Goal: Information Seeking & Learning: Learn about a topic

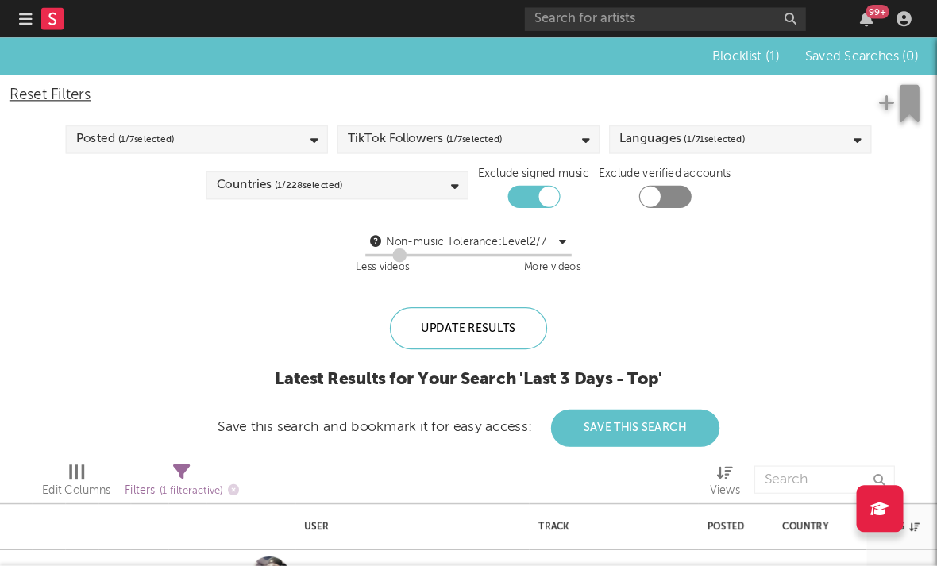
scroll to position [0, 50]
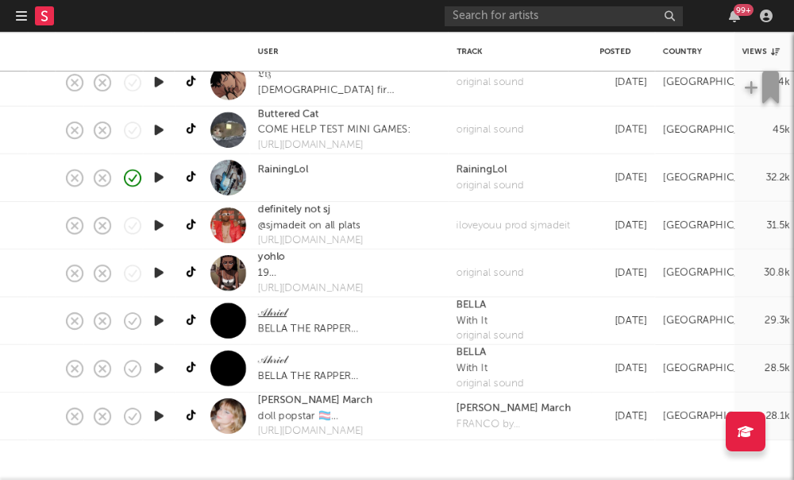
click at [279, 314] on link "𝒜𝒽𝓇𝒾ℯ𝓁" at bounding box center [272, 313] width 29 height 16
click at [274, 260] on link "yohlo" at bounding box center [271, 257] width 27 height 16
click at [305, 400] on link "Colette March" at bounding box center [315, 400] width 114 height 16
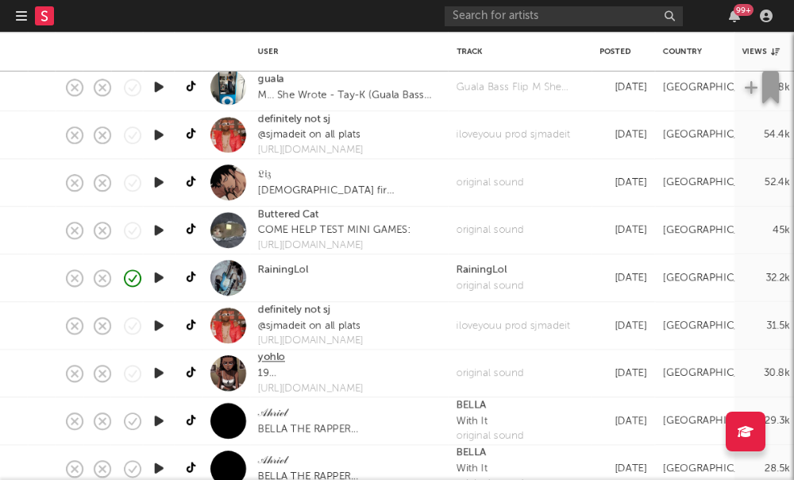
click at [265, 360] on link "yohlo" at bounding box center [271, 357] width 27 height 16
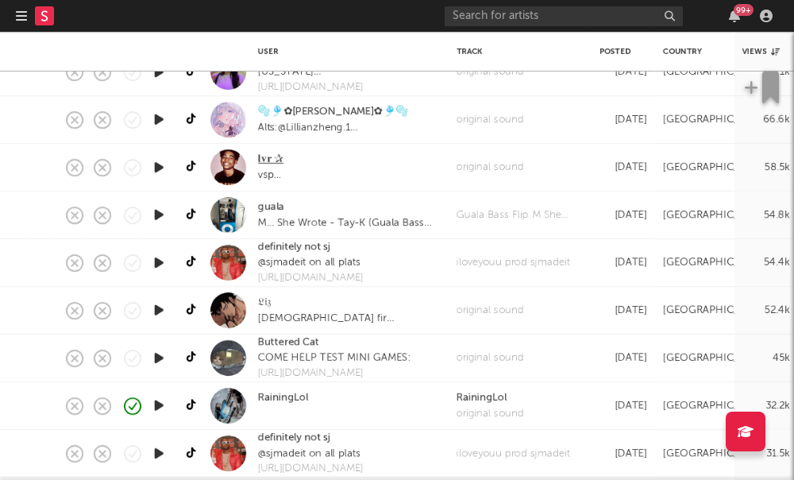
click at [260, 162] on link "𝐥𝐯𝐫 ✰" at bounding box center [270, 160] width 25 height 16
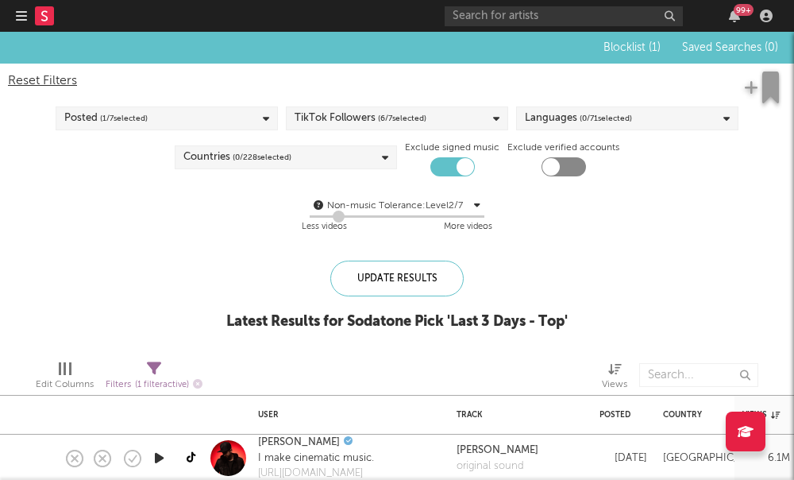
click at [429, 125] on div "TikTok Followers ( 6 / 7 selected)" at bounding box center [397, 118] width 222 height 24
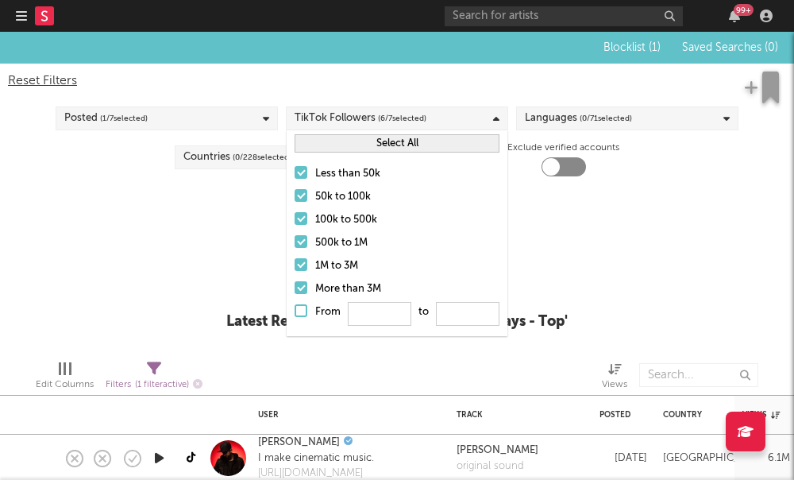
click at [303, 195] on div at bounding box center [301, 195] width 13 height 13
click at [295, 195] on input "50k to 100k" at bounding box center [295, 196] width 0 height 19
click at [297, 222] on div at bounding box center [301, 218] width 13 height 13
click at [295, 222] on input "100k to 500k" at bounding box center [295, 219] width 0 height 19
click at [300, 241] on div at bounding box center [301, 241] width 13 height 13
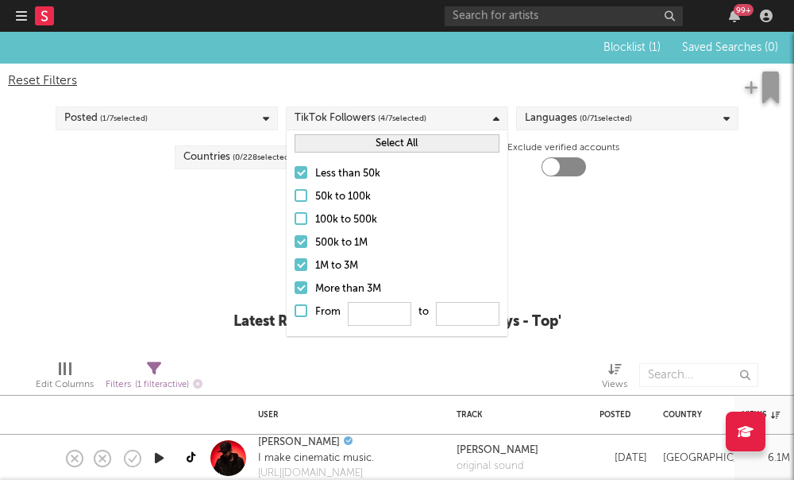
click at [295, 241] on input "500k to 1M" at bounding box center [295, 242] width 0 height 19
click at [302, 264] on div at bounding box center [301, 264] width 13 height 13
click at [295, 264] on input "1M to 3M" at bounding box center [295, 266] width 0 height 19
click at [302, 290] on div at bounding box center [301, 287] width 13 height 13
click at [295, 290] on input "More than 3M" at bounding box center [295, 289] width 0 height 19
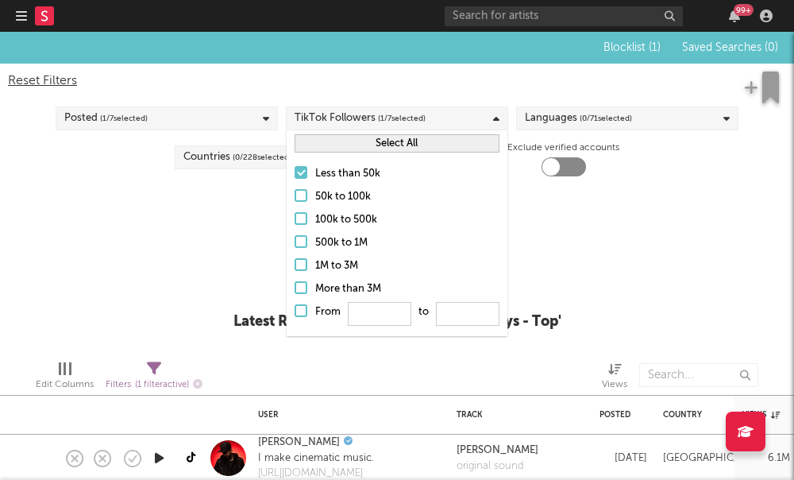
click at [302, 196] on div at bounding box center [301, 195] width 13 height 13
click at [295, 196] on input "50k to 100k" at bounding box center [295, 196] width 0 height 19
click at [545, 237] on div "Non-music Tolerance: Level 2 / 7 2 Less videos More videos" at bounding box center [397, 214] width 778 height 60
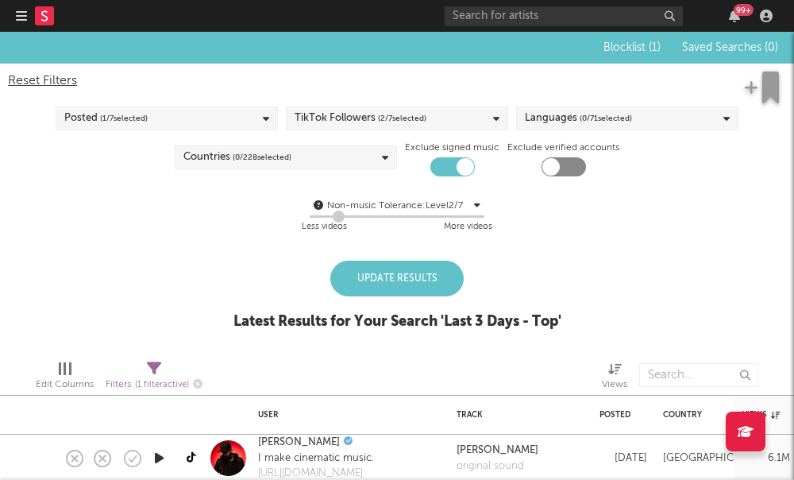
click at [558, 162] on div at bounding box center [564, 166] width 44 height 19
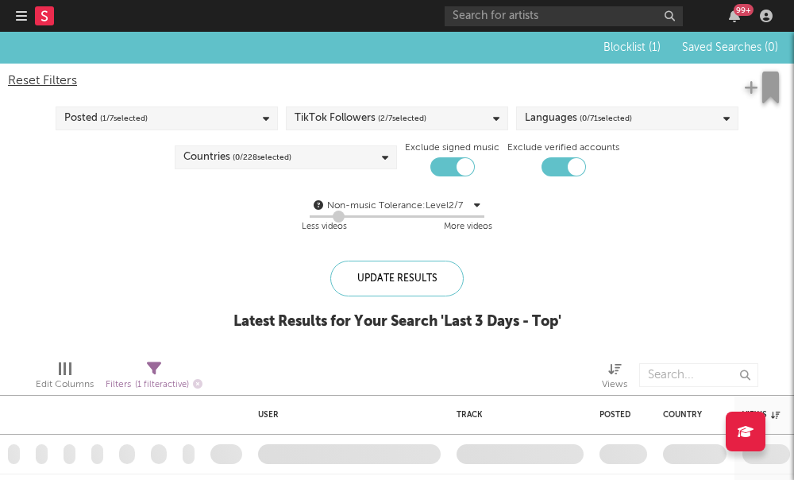
click at [563, 159] on div at bounding box center [564, 166] width 44 height 19
checkbox input "false"
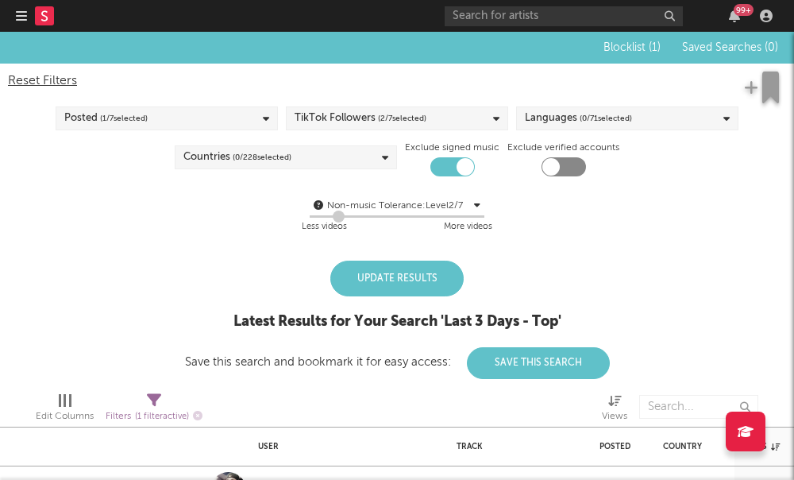
click at [383, 291] on div "Update Results" at bounding box center [396, 278] width 133 height 36
click at [409, 273] on div "Update Results" at bounding box center [396, 278] width 133 height 36
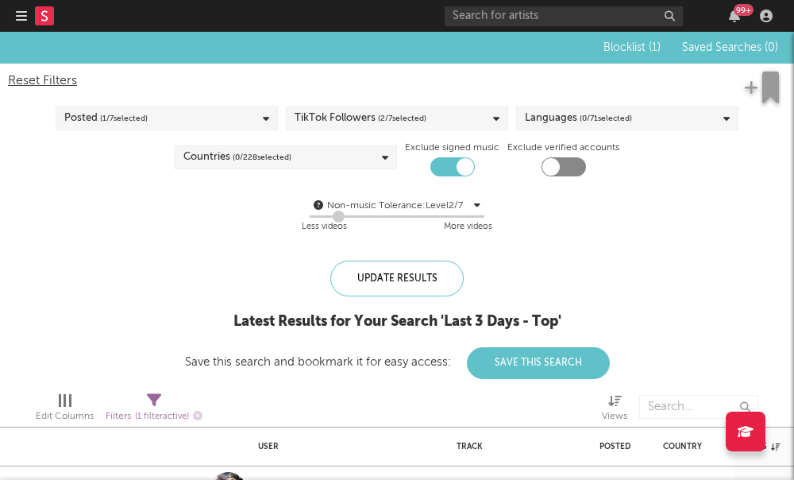
click at [311, 149] on div "Countries ( 0 / 228 selected)" at bounding box center [286, 157] width 222 height 24
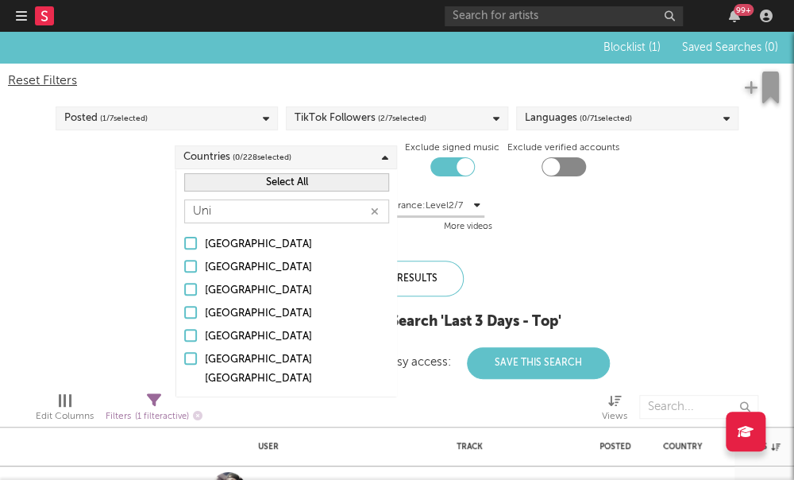
type input "Uni"
click at [239, 343] on div "[GEOGRAPHIC_DATA]" at bounding box center [297, 336] width 184 height 19
click at [184, 343] on input "[GEOGRAPHIC_DATA]" at bounding box center [184, 336] width 0 height 19
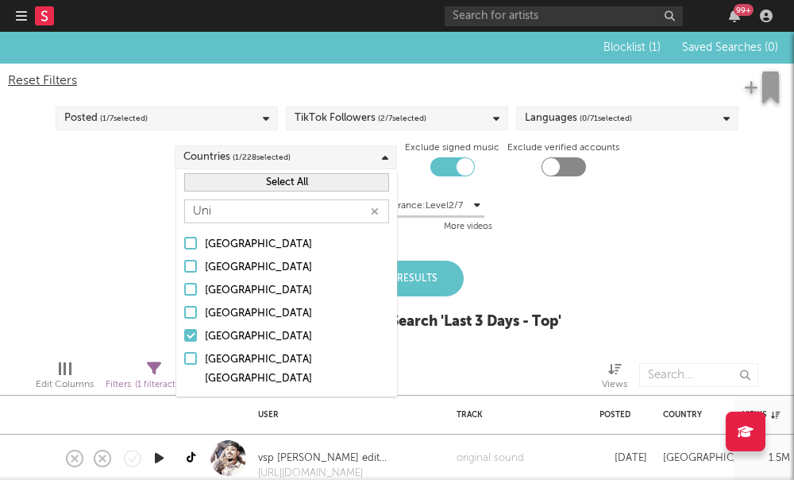
click at [486, 276] on div "Update Results Latest Results for Your Search ' Last 3 Days - Top '" at bounding box center [397, 303] width 328 height 87
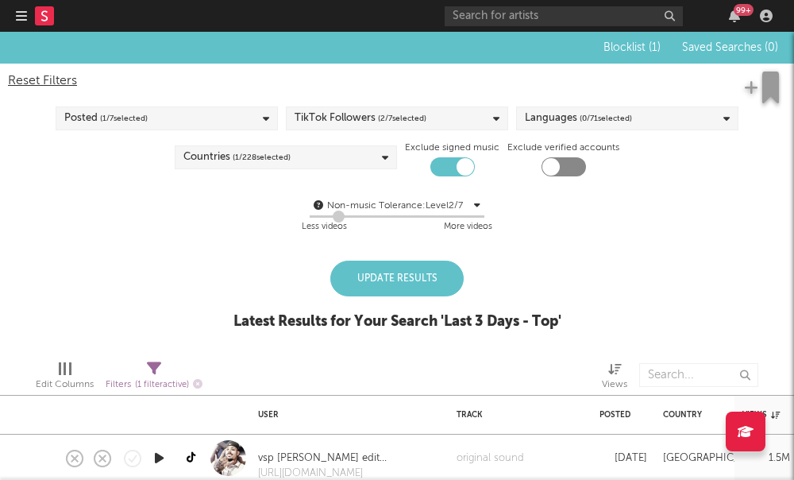
click at [415, 284] on div "Update Results" at bounding box center [396, 278] width 133 height 36
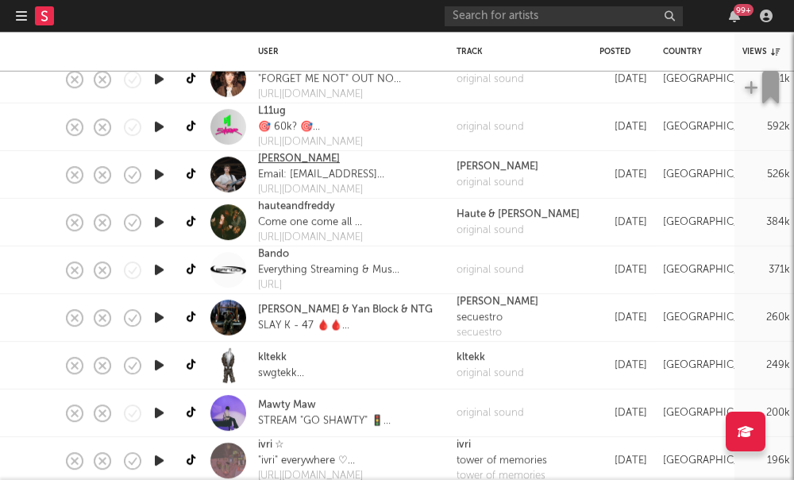
click at [304, 165] on link "Jaxen James" at bounding box center [299, 159] width 82 height 16
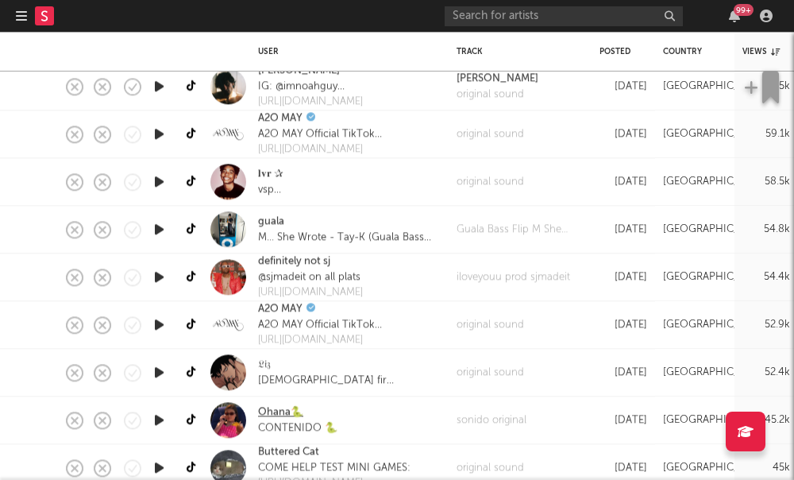
click at [280, 411] on link "Ohana🐍" at bounding box center [280, 412] width 45 height 16
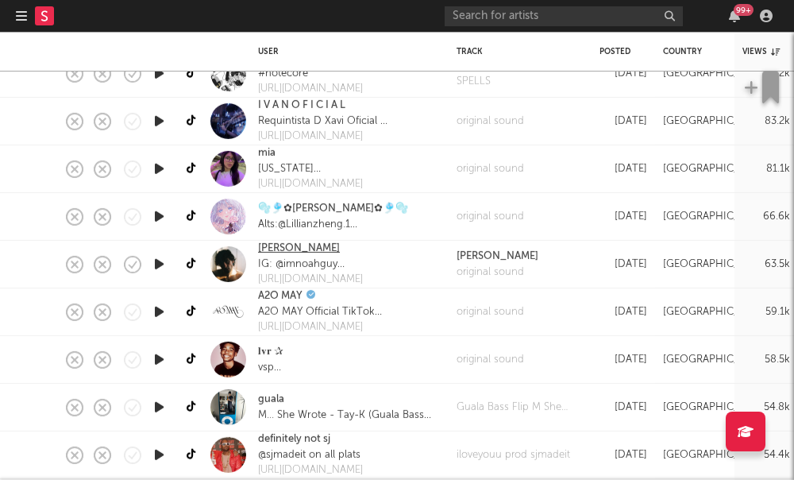
click at [284, 251] on link "Noah Guy" at bounding box center [299, 249] width 82 height 16
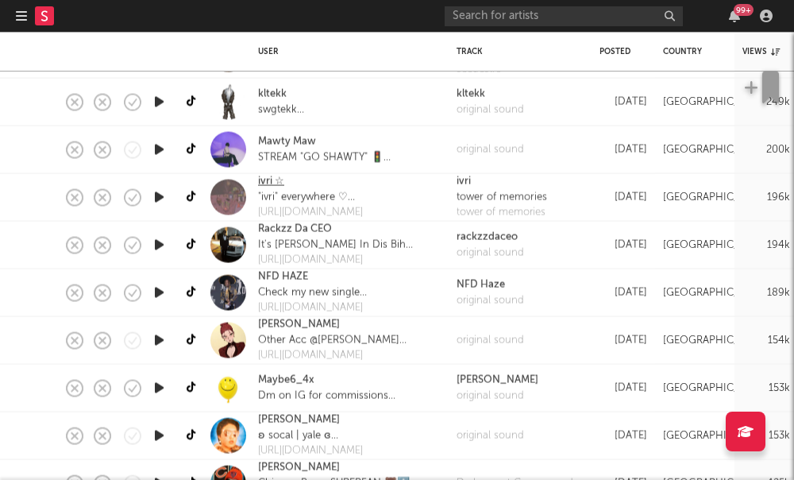
click at [271, 181] on link "ivri ☆" at bounding box center [271, 182] width 26 height 16
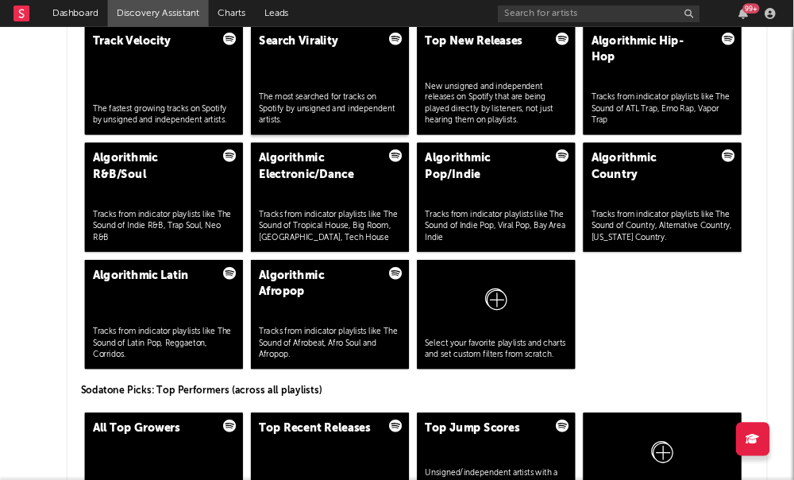
scroll to position [2074, 0]
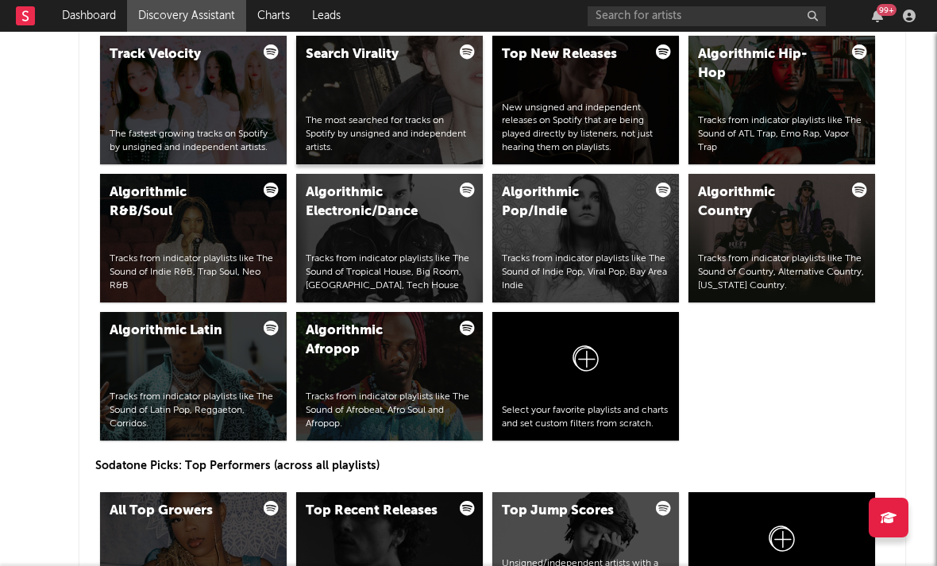
click at [421, 103] on div "Search Virality The most searched for tracks on Spotify by unsigned and indepen…" at bounding box center [389, 100] width 187 height 129
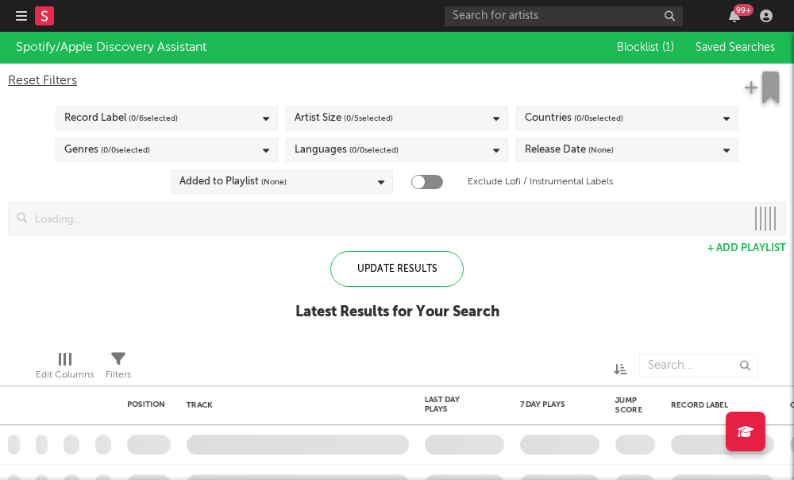
checkbox input "true"
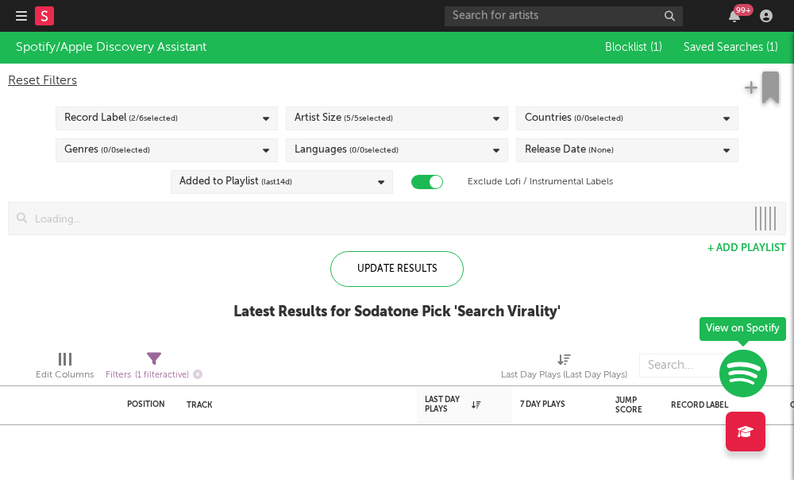
click at [408, 125] on div "Artist Size ( 5 / 5 selected)" at bounding box center [397, 118] width 222 height 24
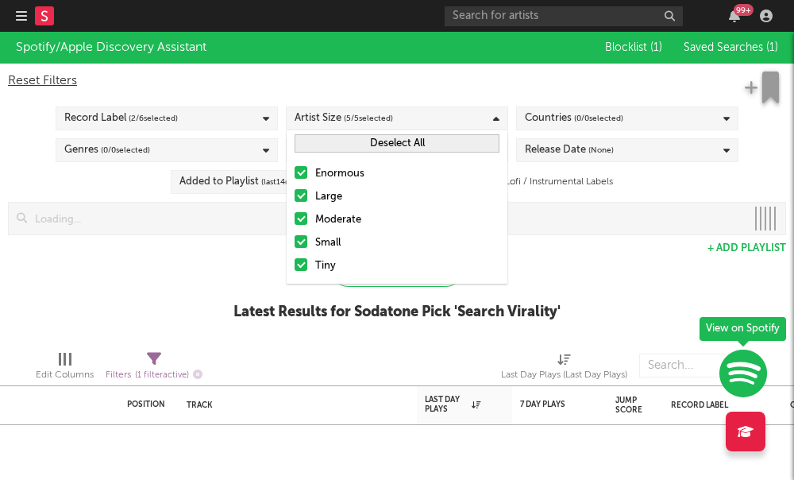
click at [302, 221] on div at bounding box center [301, 218] width 13 height 13
click at [295, 221] on input "Moderate" at bounding box center [295, 219] width 0 height 19
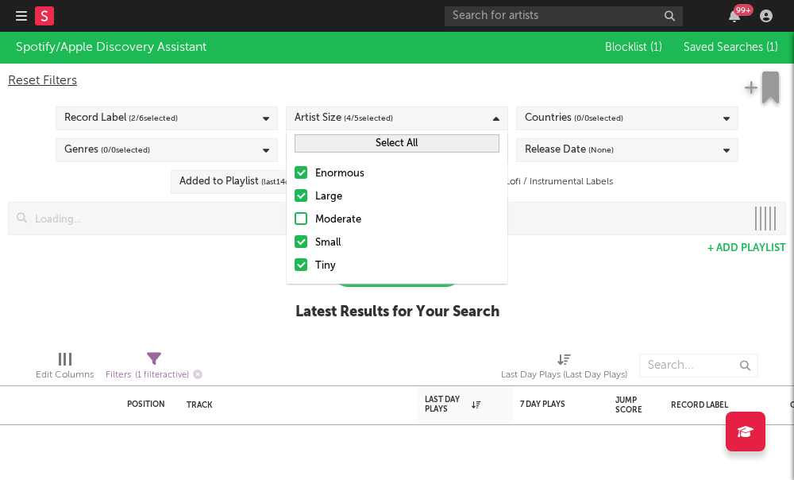
click at [299, 196] on div at bounding box center [301, 195] width 13 height 13
click at [295, 196] on input "Large" at bounding box center [295, 196] width 0 height 19
click at [295, 177] on div at bounding box center [301, 172] width 13 height 13
click at [295, 177] on input "Enormous" at bounding box center [295, 173] width 0 height 19
click at [634, 259] on div "Spotify/Apple Discovery Assistant Blocklist ( 1 ) Saved Searches ( 1 ) Reset Fi…" at bounding box center [397, 185] width 794 height 306
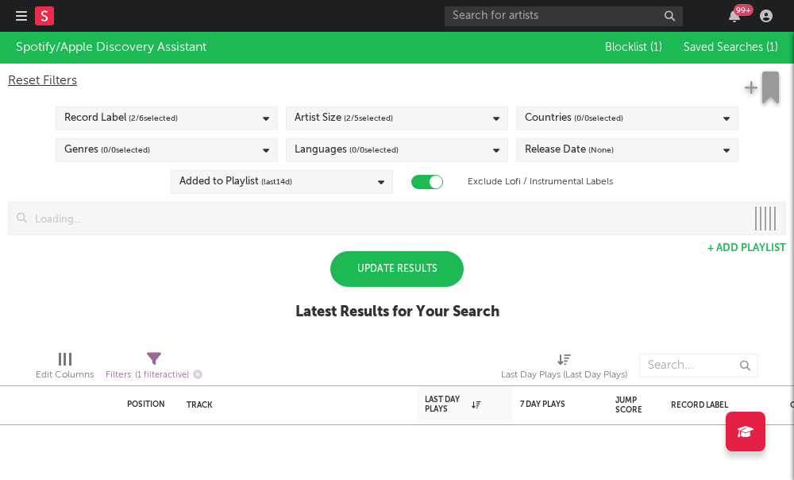
click at [577, 122] on span "( 0 / 0 selected)" at bounding box center [598, 118] width 49 height 19
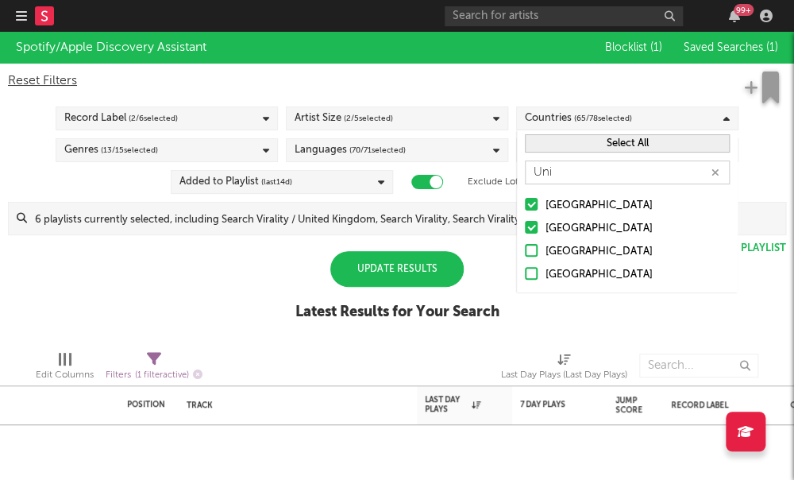
type input "Uni"
click at [600, 138] on button "Select All" at bounding box center [627, 143] width 205 height 18
click at [600, 139] on button "Deselect All" at bounding box center [627, 143] width 205 height 18
click at [523, 204] on div "United States United Kingdom United Arab Emirates Tunisia" at bounding box center [627, 240] width 221 height 104
click at [531, 204] on div at bounding box center [531, 204] width 13 height 13
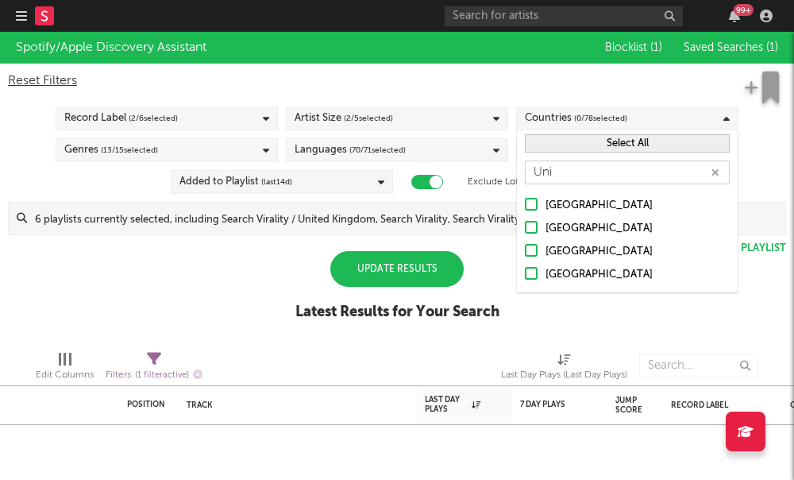
click at [525, 204] on input "[GEOGRAPHIC_DATA]" at bounding box center [525, 205] width 0 height 19
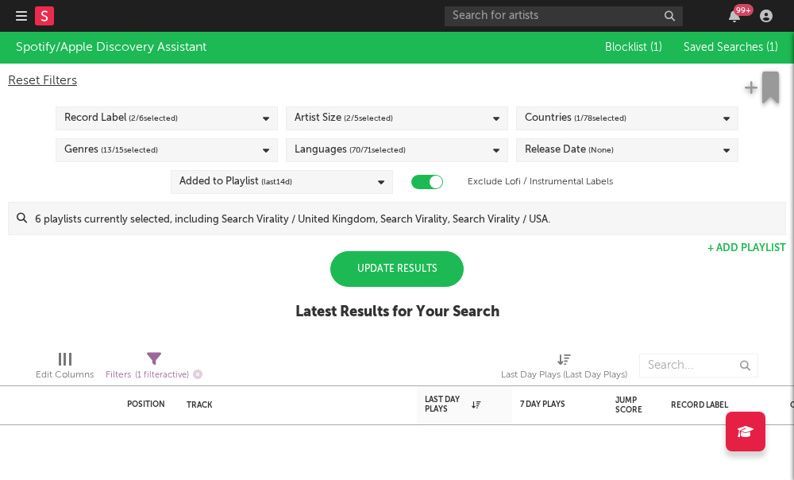
click at [597, 299] on div "Spotify/Apple Discovery Assistant Blocklist ( 1 ) Saved Searches ( 1 ) Reset Fi…" at bounding box center [397, 185] width 794 height 306
click at [426, 270] on div "Update Results" at bounding box center [396, 269] width 133 height 36
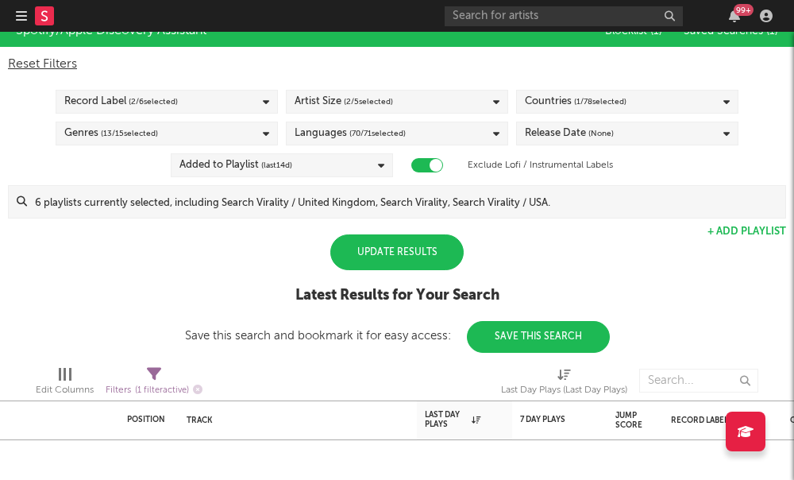
click at [422, 261] on div "Update Results" at bounding box center [396, 252] width 133 height 36
click at [408, 137] on div "Languages ( 70 / 71 selected)" at bounding box center [397, 134] width 222 height 24
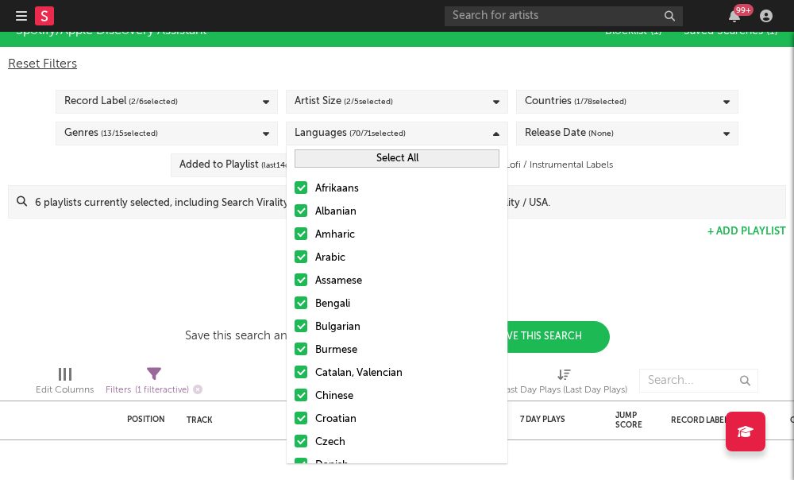
click at [182, 287] on div "Spotify/Apple Discovery Assistant Blocklist ( 1 ) Saved Searches ( 1 ) Reset Fi…" at bounding box center [397, 184] width 794 height 338
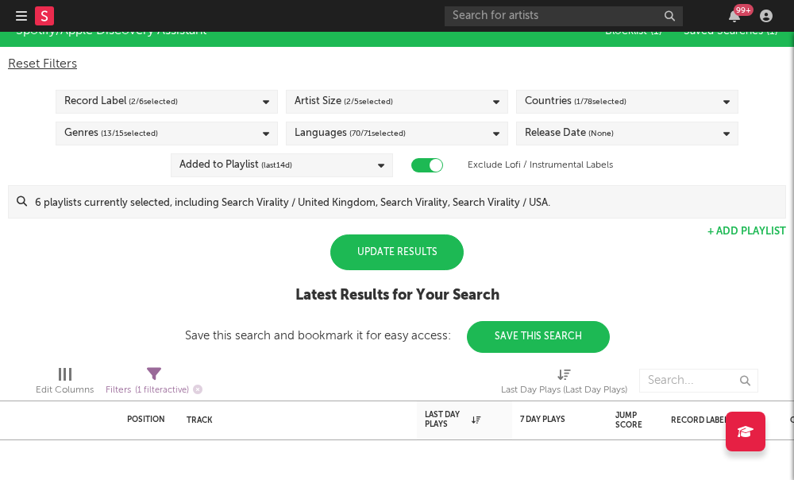
click at [376, 245] on div "Update Results" at bounding box center [396, 252] width 133 height 36
click at [449, 271] on div "Update Results Latest Results for Your Search Save this search and bookmark it …" at bounding box center [397, 293] width 425 height 118
click at [419, 262] on div "Update Results" at bounding box center [396, 252] width 133 height 36
click at [382, 244] on div "Update Results" at bounding box center [396, 252] width 133 height 36
click at [394, 262] on div "Update Results" at bounding box center [396, 252] width 133 height 36
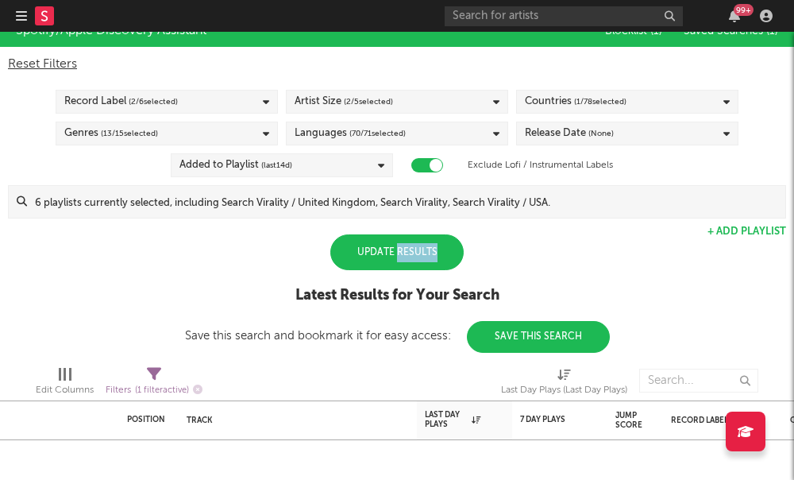
click at [394, 262] on div "Update Results" at bounding box center [396, 252] width 133 height 36
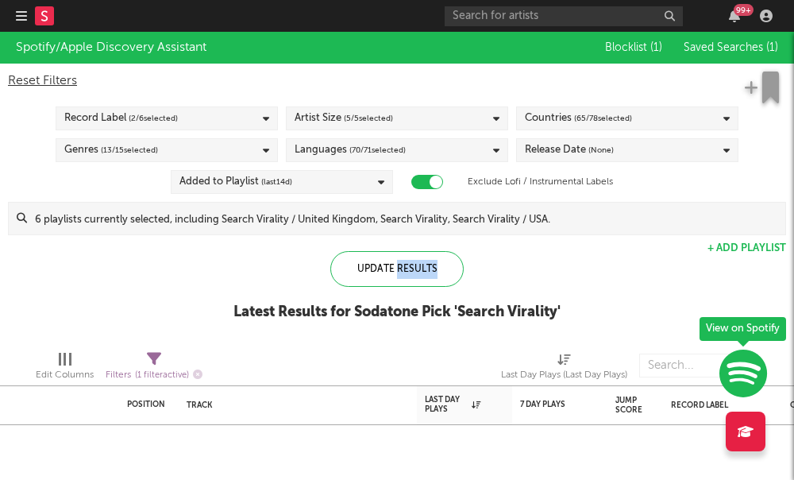
click at [559, 113] on div "Countries ( 65 / 78 selected)" at bounding box center [578, 118] width 107 height 19
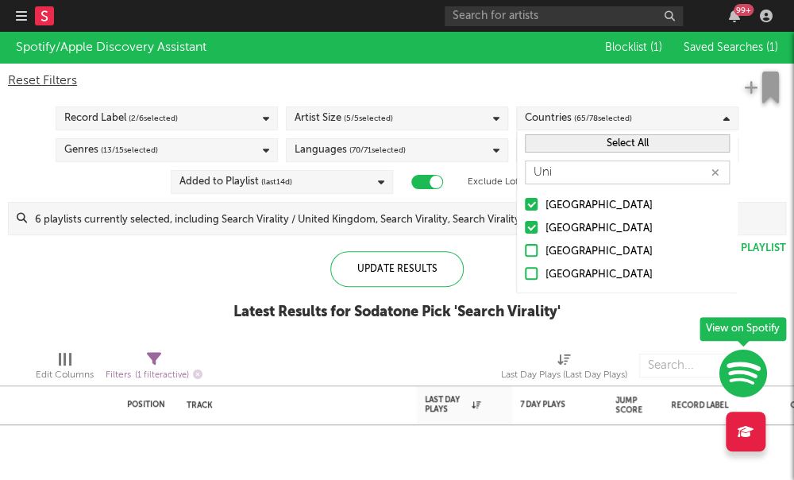
click at [534, 230] on div at bounding box center [531, 227] width 13 height 13
click at [525, 230] on input "United Kingdom" at bounding box center [525, 228] width 0 height 19
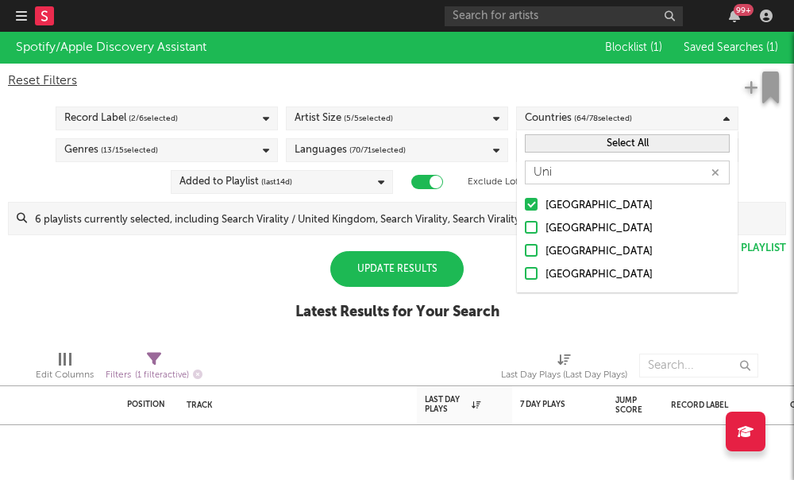
click at [576, 141] on button "Select All" at bounding box center [627, 143] width 205 height 18
click at [576, 141] on button "Deselect All" at bounding box center [627, 143] width 205 height 18
click at [530, 203] on div at bounding box center [531, 204] width 13 height 13
click at [525, 203] on input "[GEOGRAPHIC_DATA]" at bounding box center [525, 205] width 0 height 19
click at [403, 150] on span "( 70 / 71 selected)" at bounding box center [377, 150] width 56 height 19
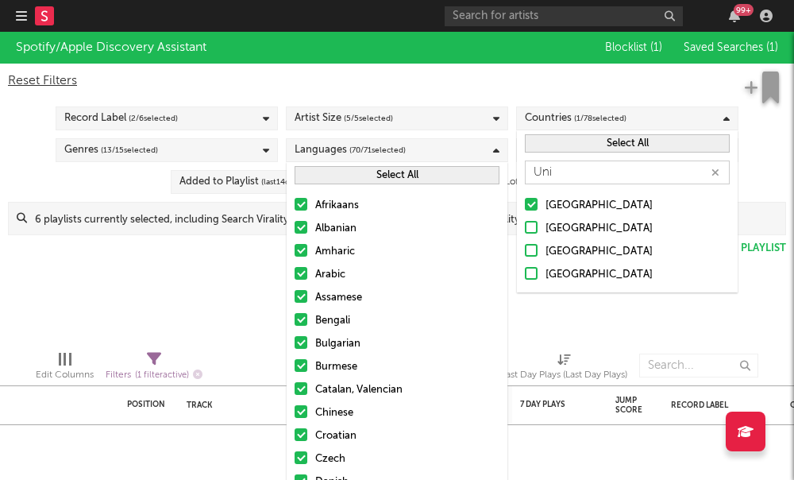
click at [363, 176] on button "Select All" at bounding box center [397, 175] width 205 height 18
click at [363, 176] on button "Deselect All" at bounding box center [397, 175] width 205 height 18
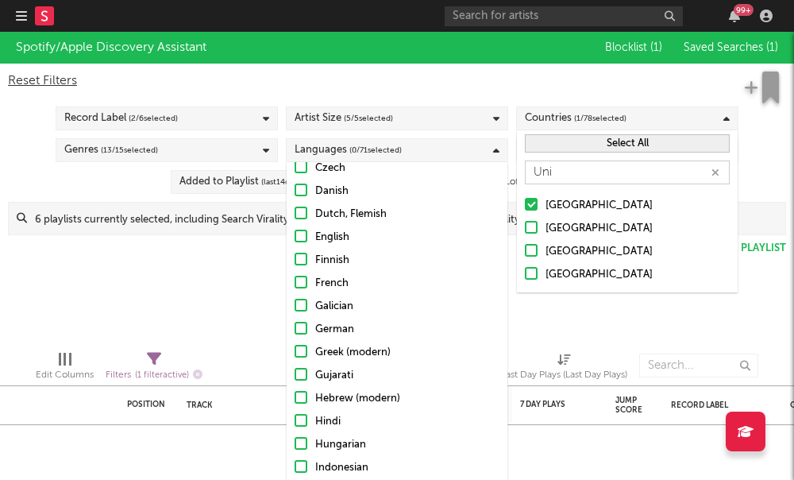
scroll to position [261, 0]
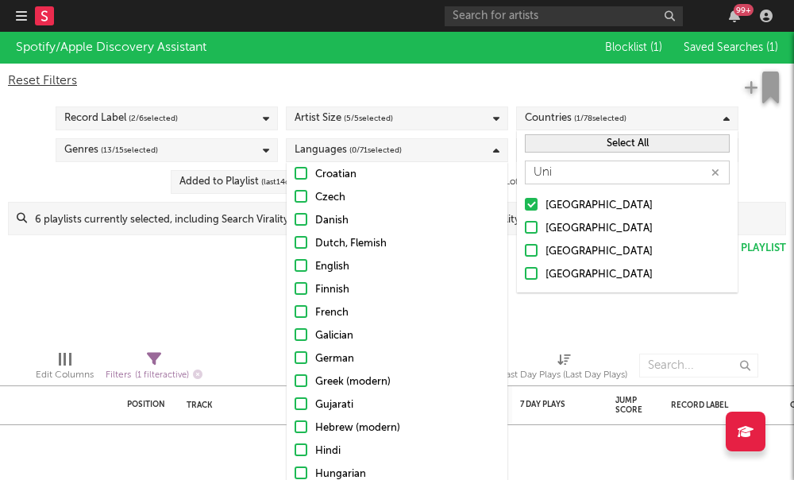
click at [305, 268] on div at bounding box center [301, 265] width 13 height 13
click at [295, 268] on input "English" at bounding box center [295, 266] width 0 height 19
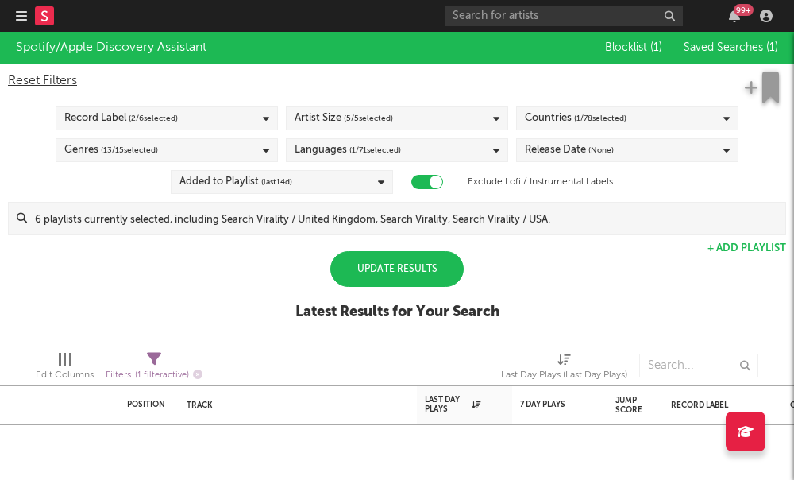
click at [234, 288] on div "Spotify/Apple Discovery Assistant Blocklist ( 1 ) Saved Searches ( 1 ) Reset Fi…" at bounding box center [397, 185] width 794 height 306
click at [424, 266] on div "Update Results" at bounding box center [396, 269] width 133 height 36
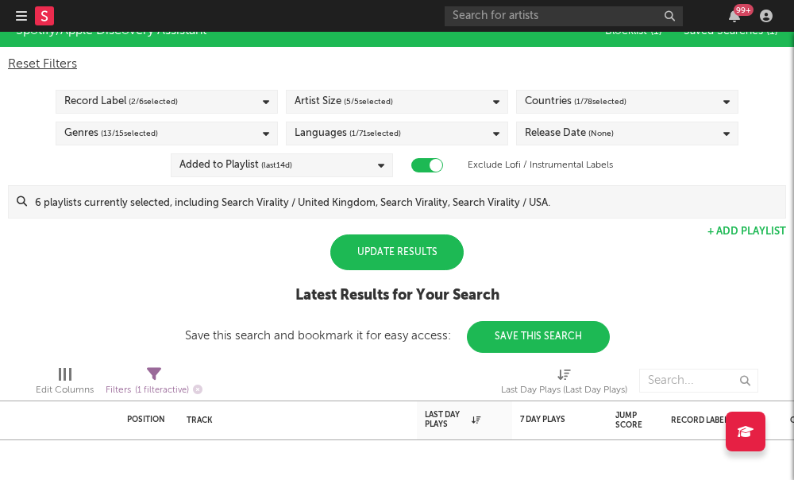
click at [372, 248] on div "Update Results" at bounding box center [396, 252] width 133 height 36
click at [387, 107] on span "( 5 / 5 selected)" at bounding box center [368, 101] width 49 height 19
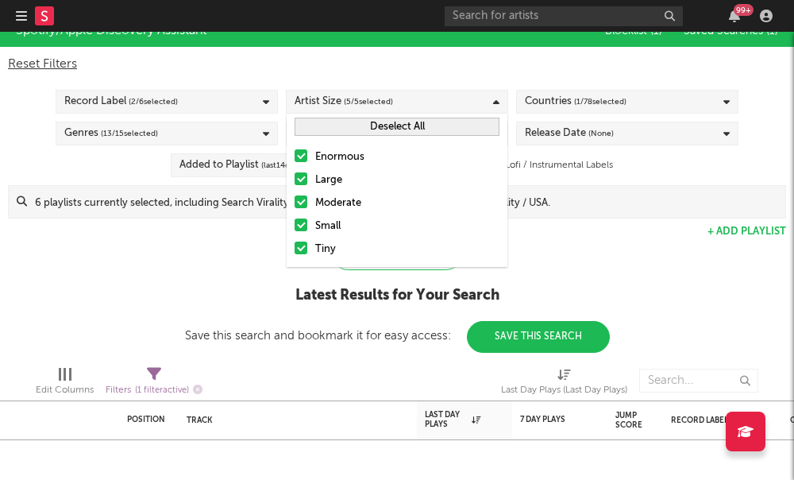
click at [305, 182] on div at bounding box center [301, 178] width 13 height 13
click at [295, 182] on input "Large" at bounding box center [295, 180] width 0 height 19
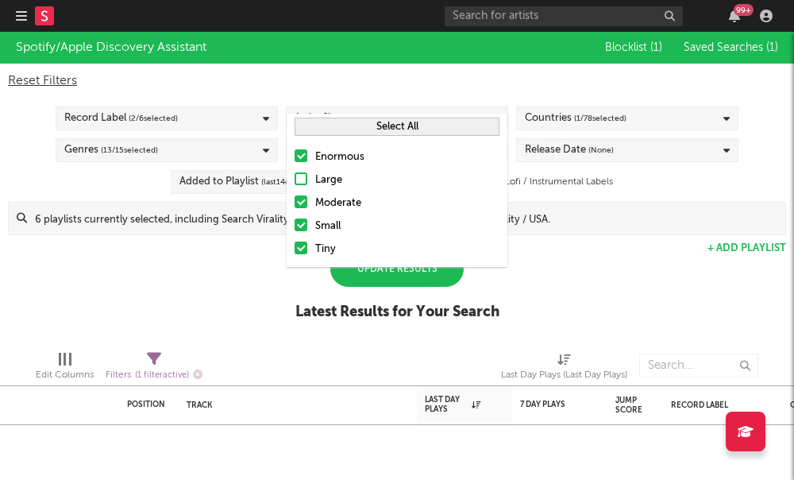
click at [298, 160] on div at bounding box center [301, 155] width 13 height 13
click at [295, 160] on input "Enormous" at bounding box center [295, 157] width 0 height 19
click at [304, 195] on label "Moderate" at bounding box center [397, 203] width 205 height 19
click at [295, 195] on input "Moderate" at bounding box center [295, 203] width 0 height 19
click at [382, 280] on div "Update Results" at bounding box center [396, 269] width 133 height 36
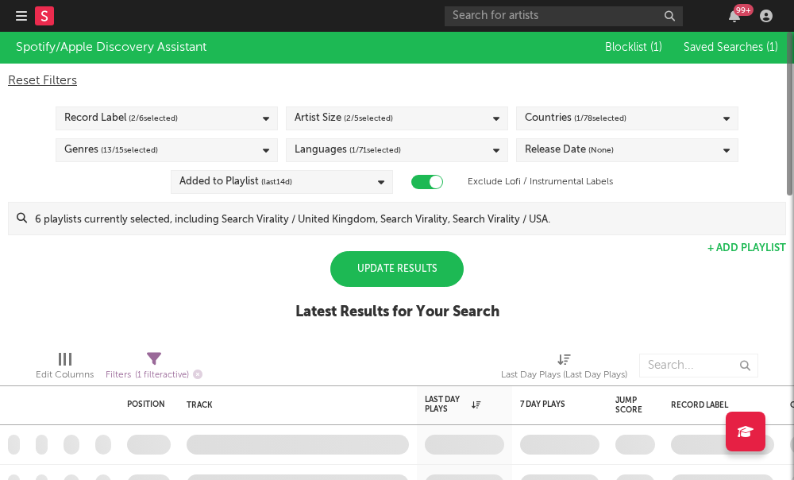
click at [382, 280] on div "Update Results" at bounding box center [396, 269] width 133 height 36
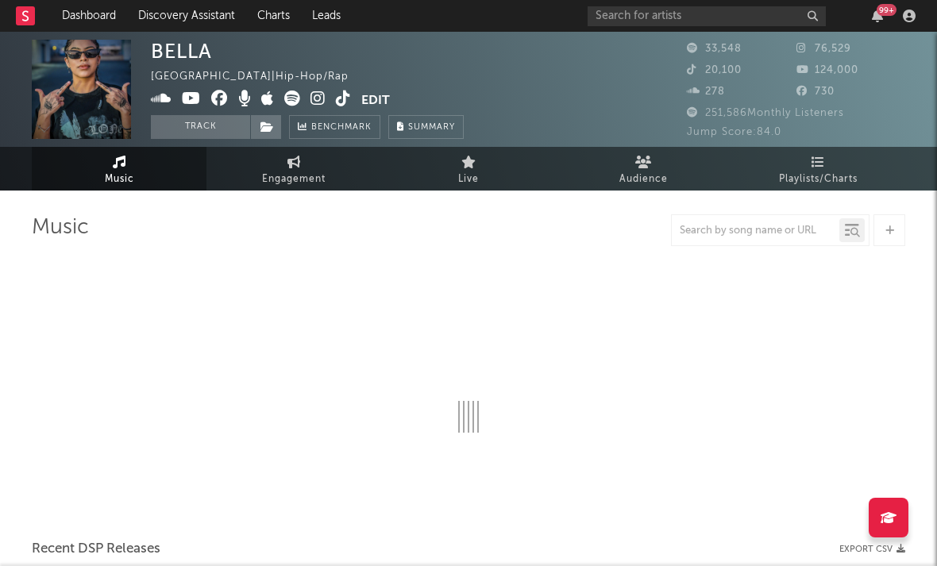
select select "6m"
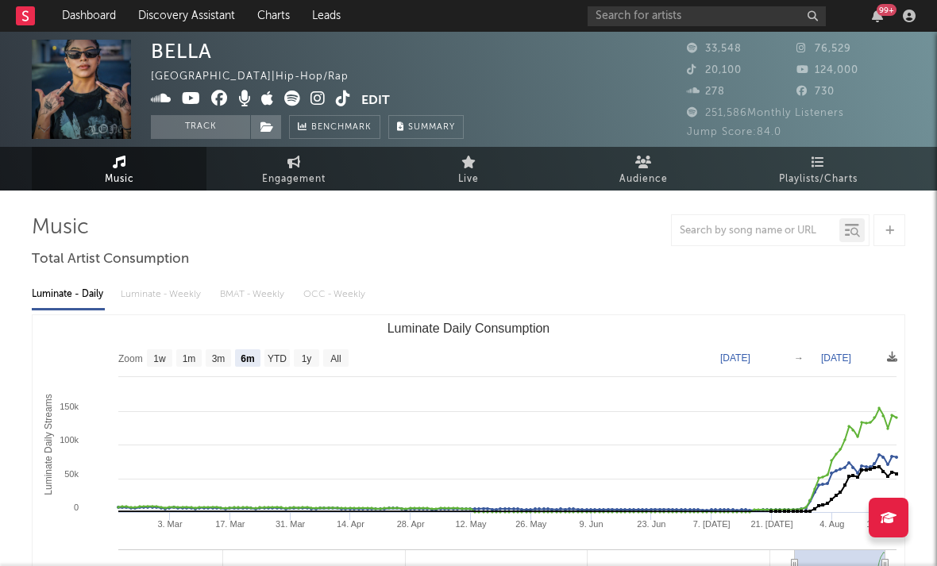
click at [337, 101] on icon at bounding box center [343, 99] width 15 height 16
click at [272, 100] on icon at bounding box center [267, 99] width 13 height 16
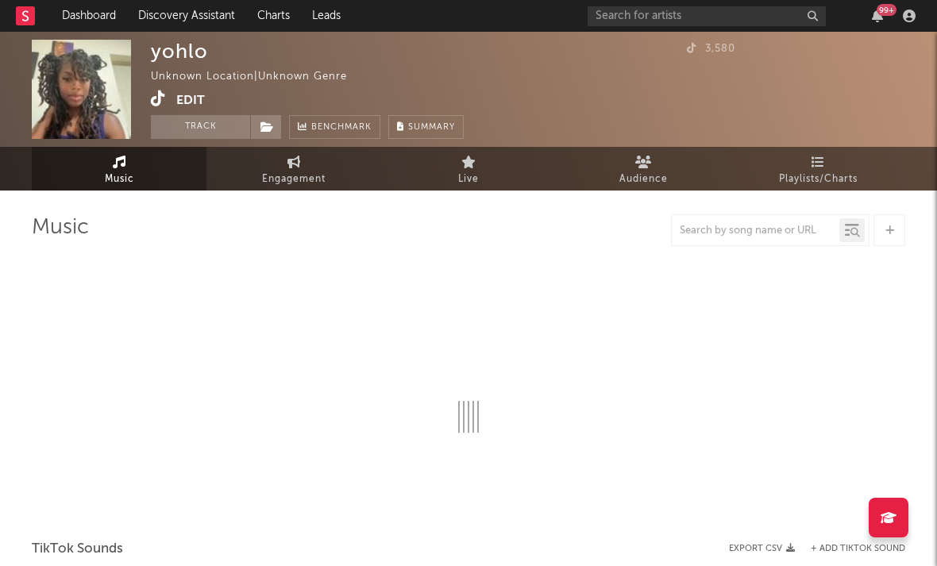
select select "1w"
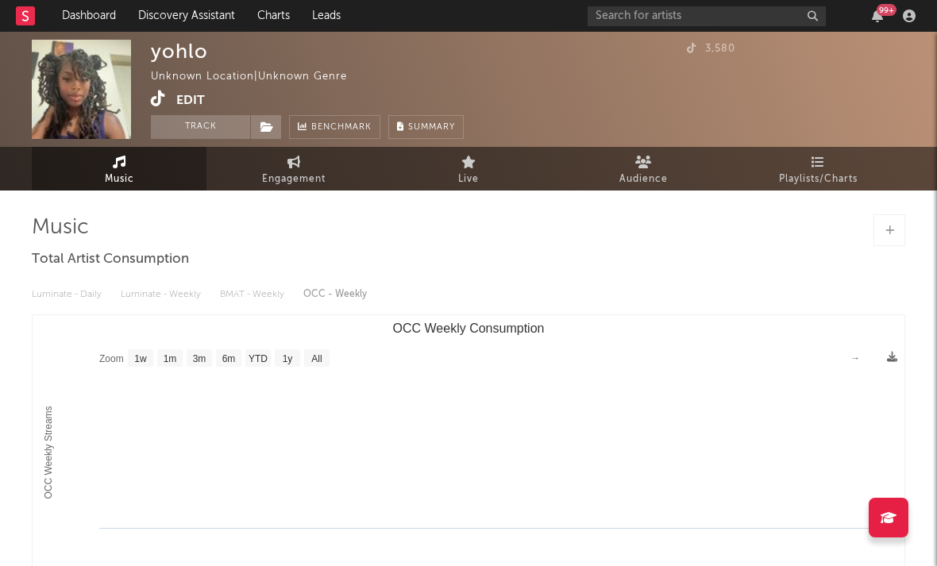
click at [155, 99] on icon at bounding box center [158, 99] width 15 height 16
click at [163, 104] on icon at bounding box center [158, 99] width 15 height 16
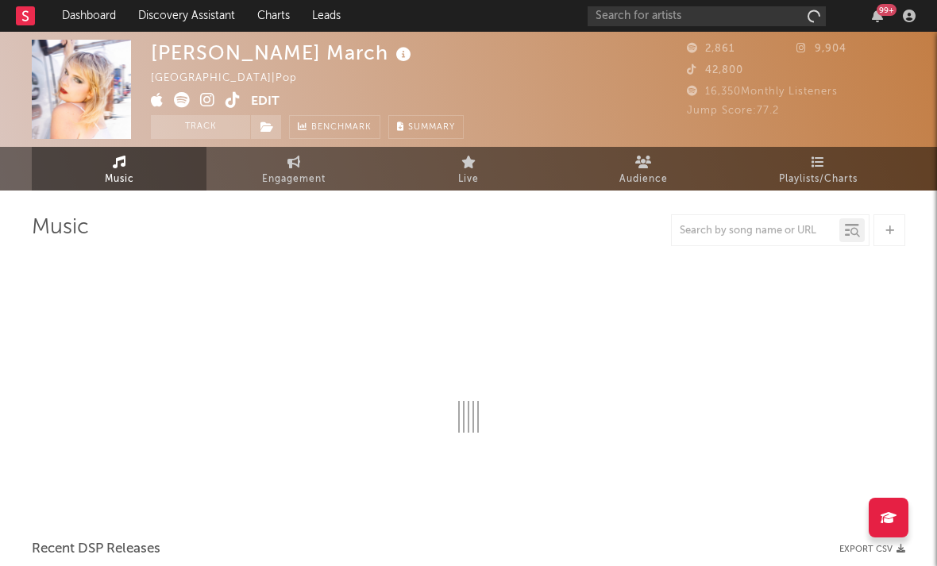
select select "1w"
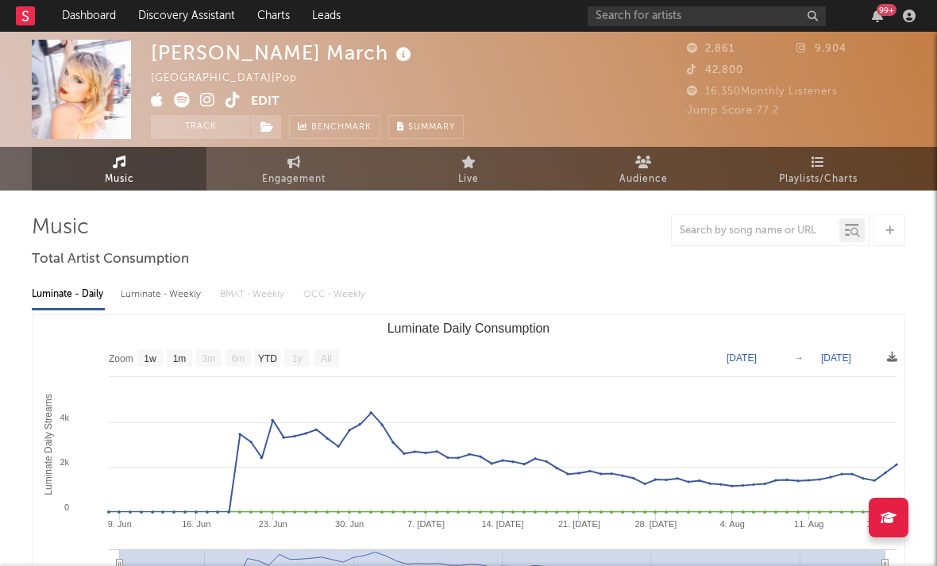
click at [214, 109] on link at bounding box center [207, 102] width 15 height 16
click at [238, 102] on icon at bounding box center [233, 100] width 15 height 16
click at [146, 94] on div "Colette March United States | Pop Edit Track Benchmark Summary 2,861 9,904 42,8…" at bounding box center [468, 89] width 937 height 115
click at [153, 100] on icon at bounding box center [157, 100] width 13 height 16
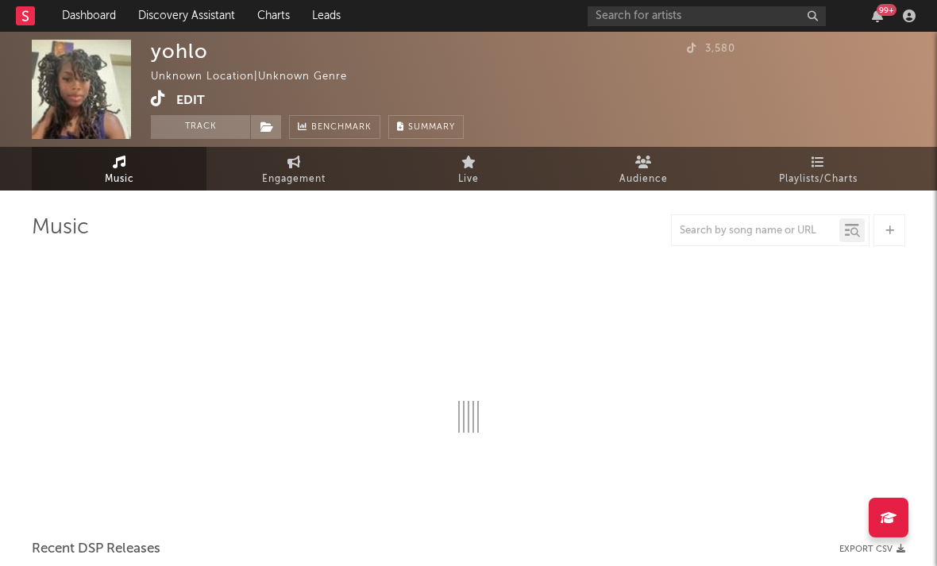
select select "1w"
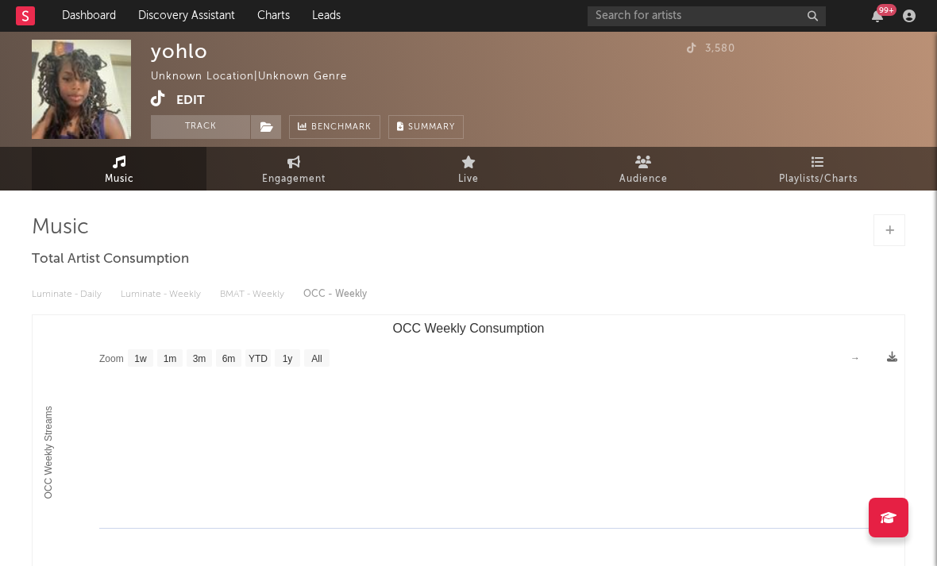
click at [165, 100] on icon at bounding box center [158, 99] width 15 height 16
click at [160, 106] on icon at bounding box center [158, 99] width 15 height 16
click at [161, 106] on icon at bounding box center [158, 99] width 15 height 16
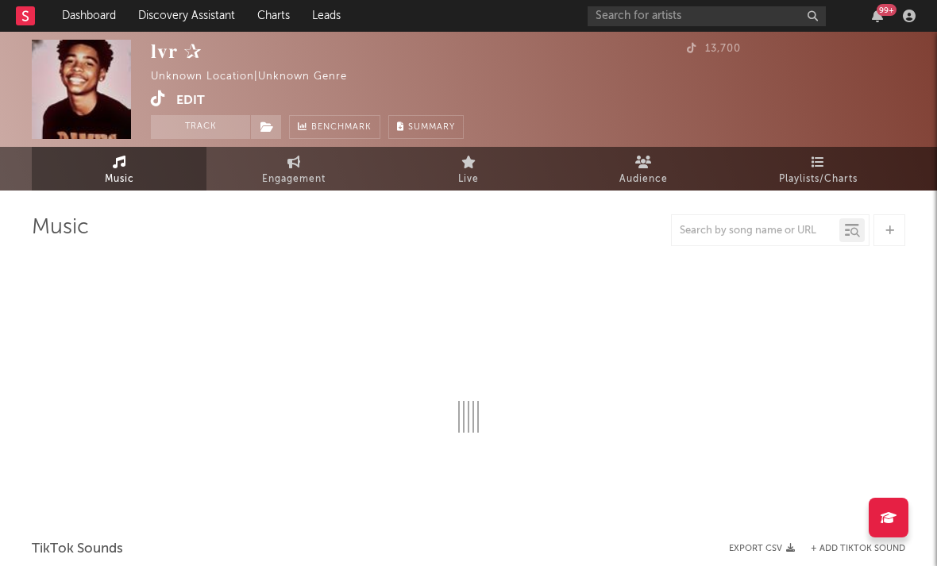
select select "1w"
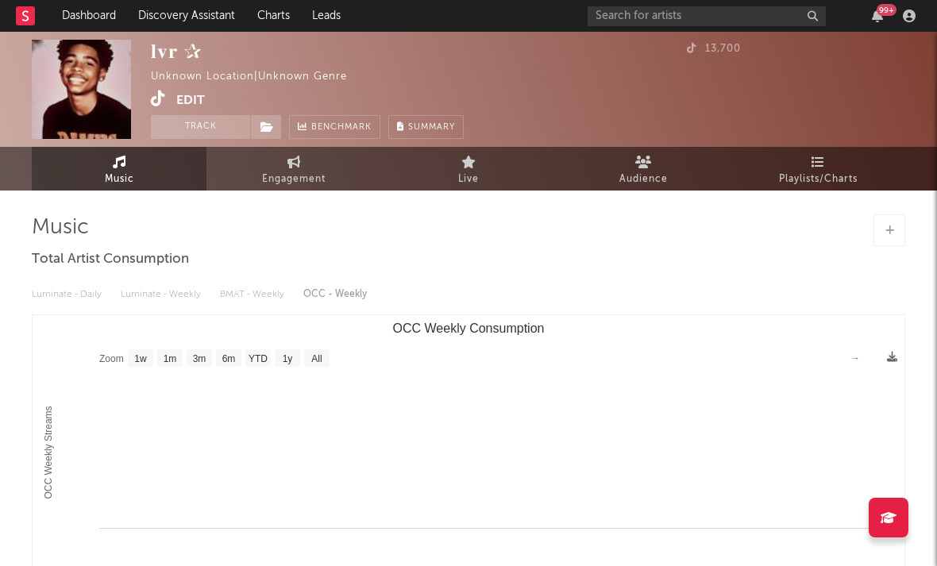
click at [160, 105] on icon at bounding box center [158, 99] width 15 height 16
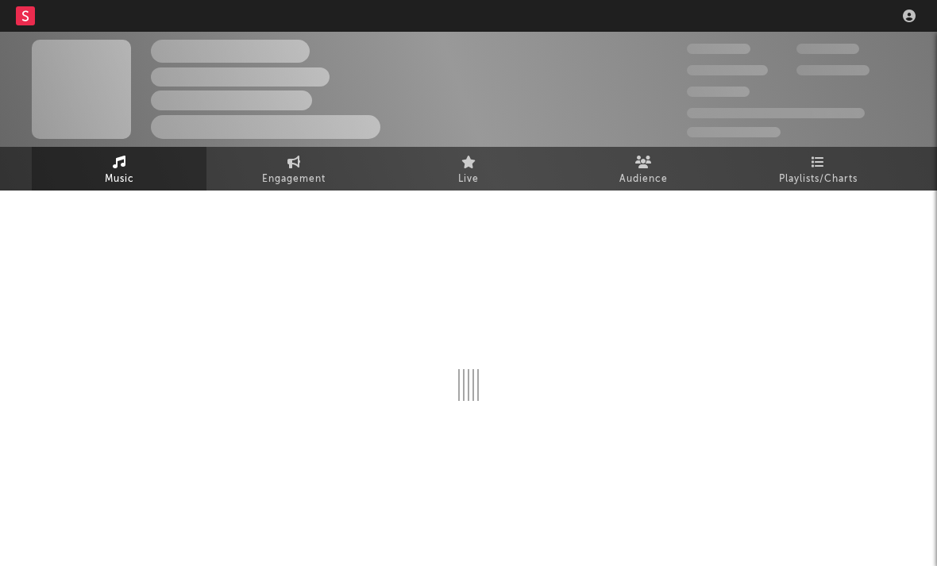
select select "6m"
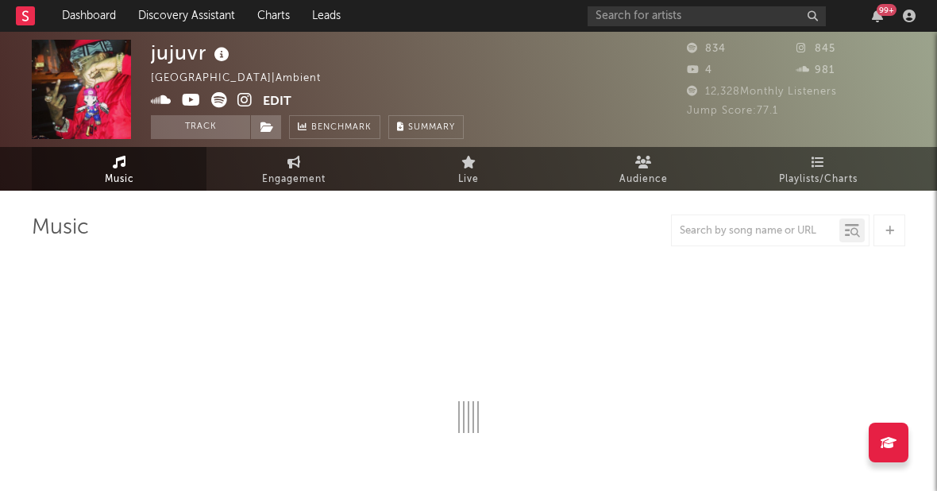
select select "1w"
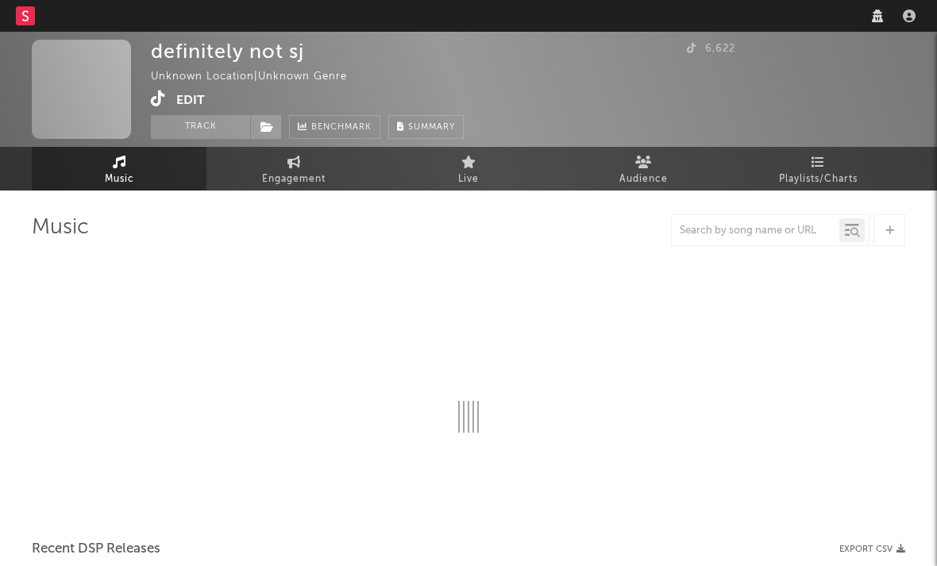
select select "1w"
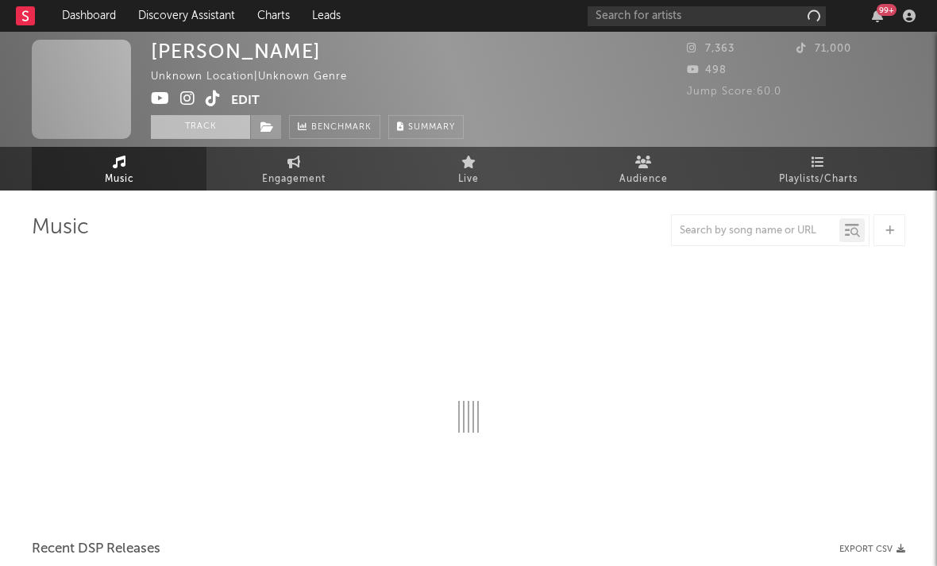
select select "1w"
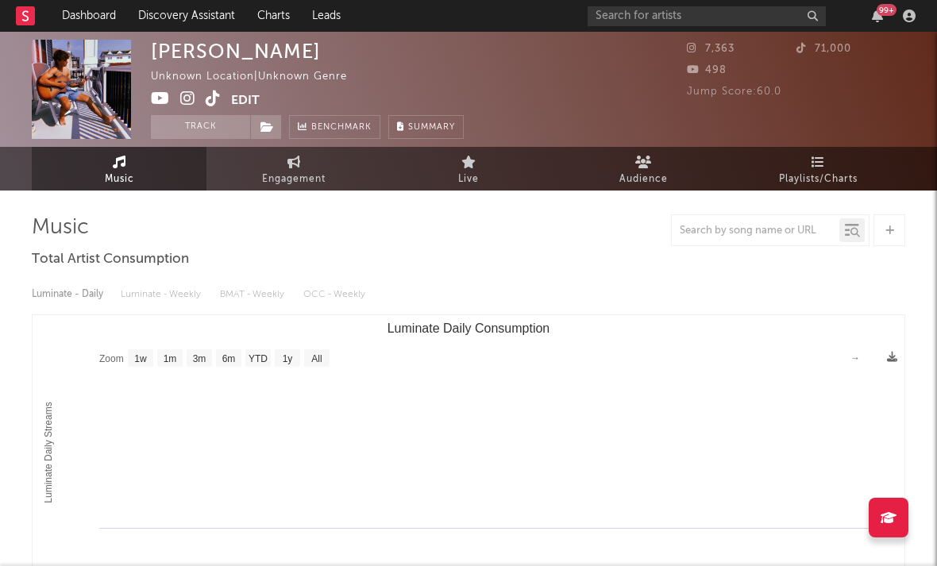
click at [193, 95] on icon at bounding box center [187, 99] width 15 height 16
click at [190, 96] on icon at bounding box center [187, 99] width 15 height 16
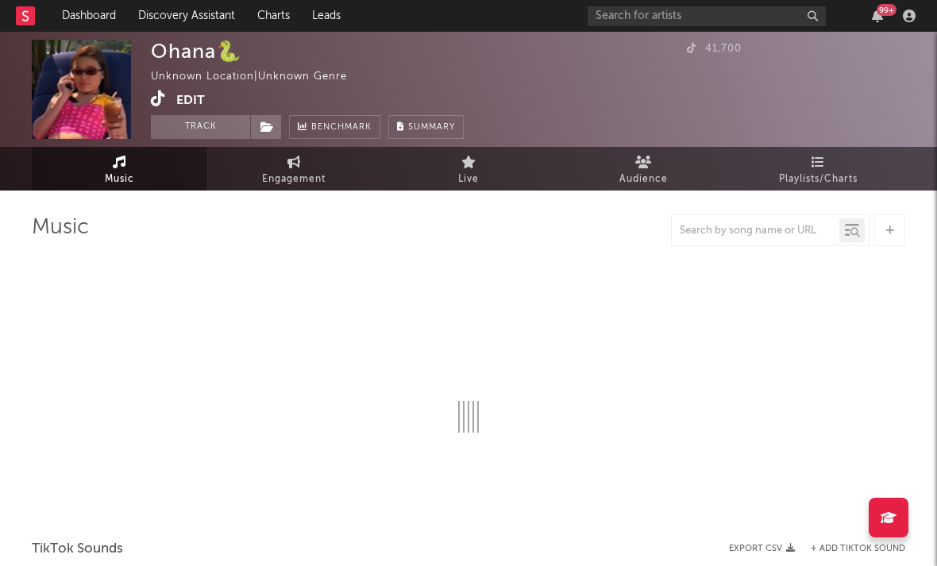
select select "1w"
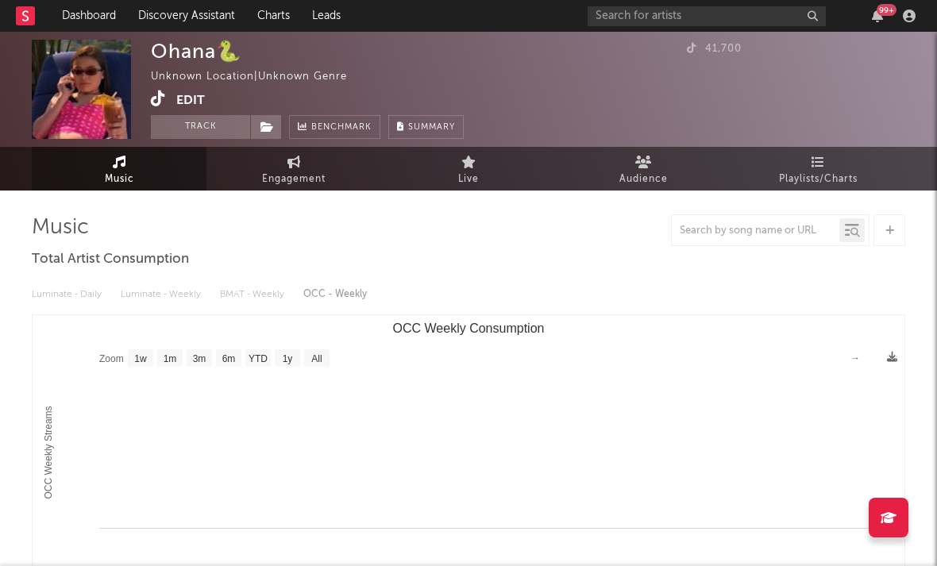
click at [160, 98] on icon at bounding box center [158, 99] width 15 height 16
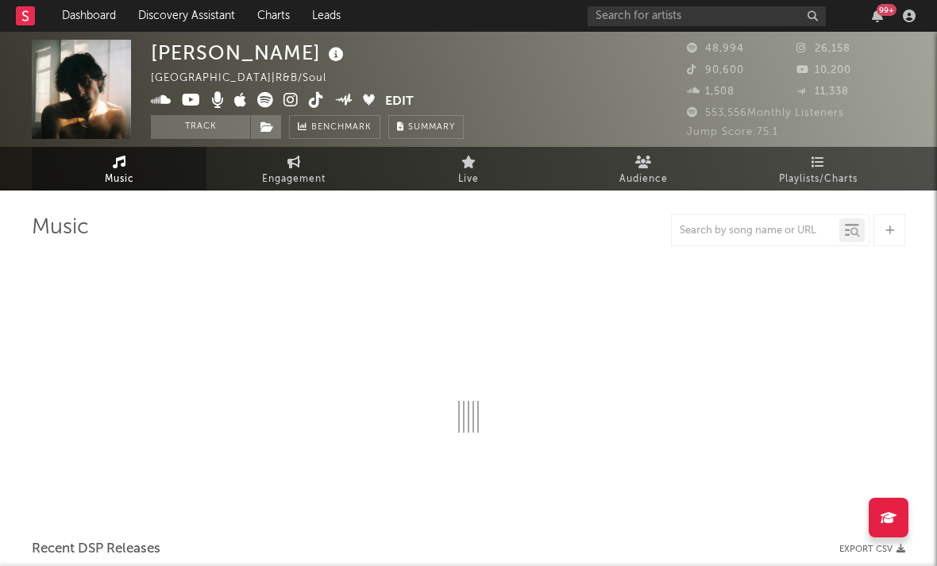
select select "6m"
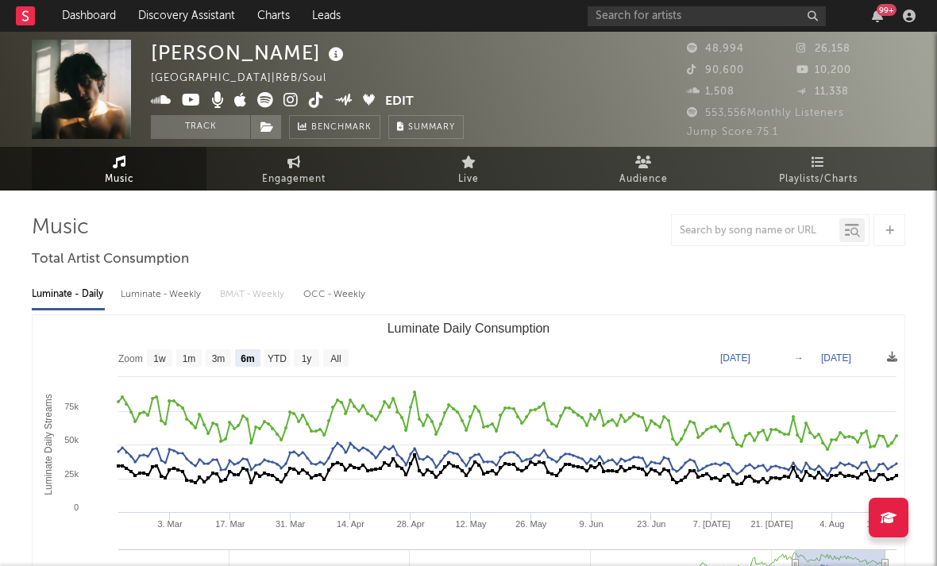
click at [314, 104] on icon at bounding box center [316, 100] width 15 height 16
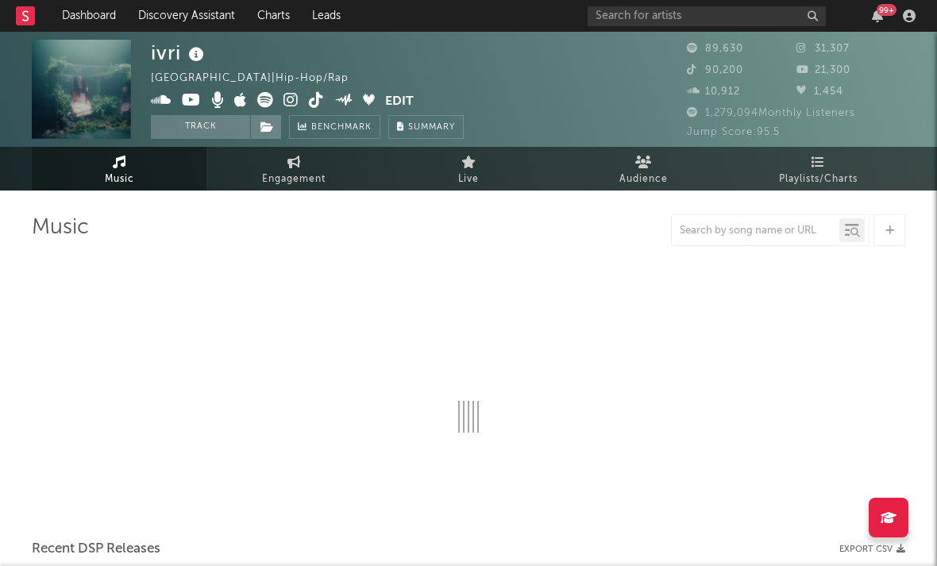
select select "6m"
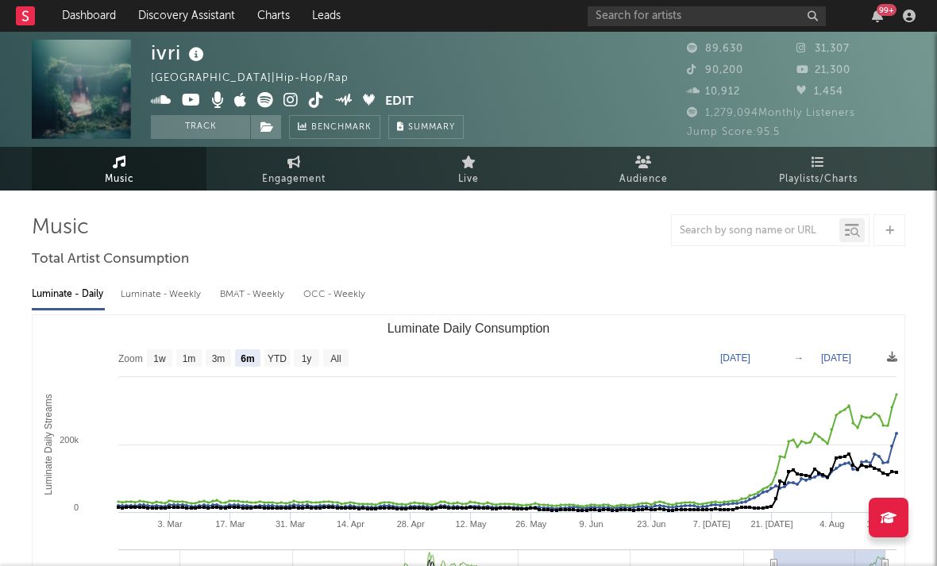
click at [294, 98] on icon at bounding box center [291, 100] width 15 height 16
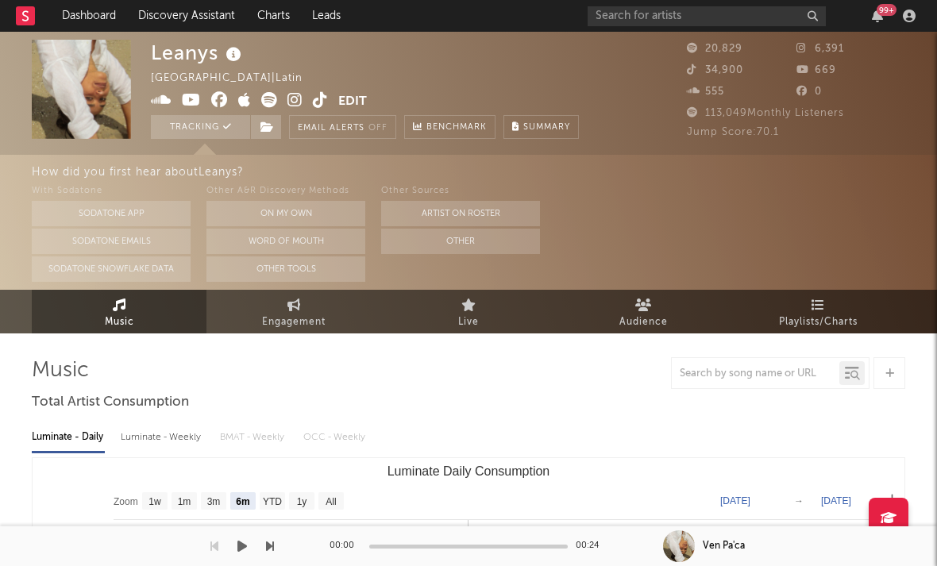
select select "6m"
